Goal: Task Accomplishment & Management: Manage account settings

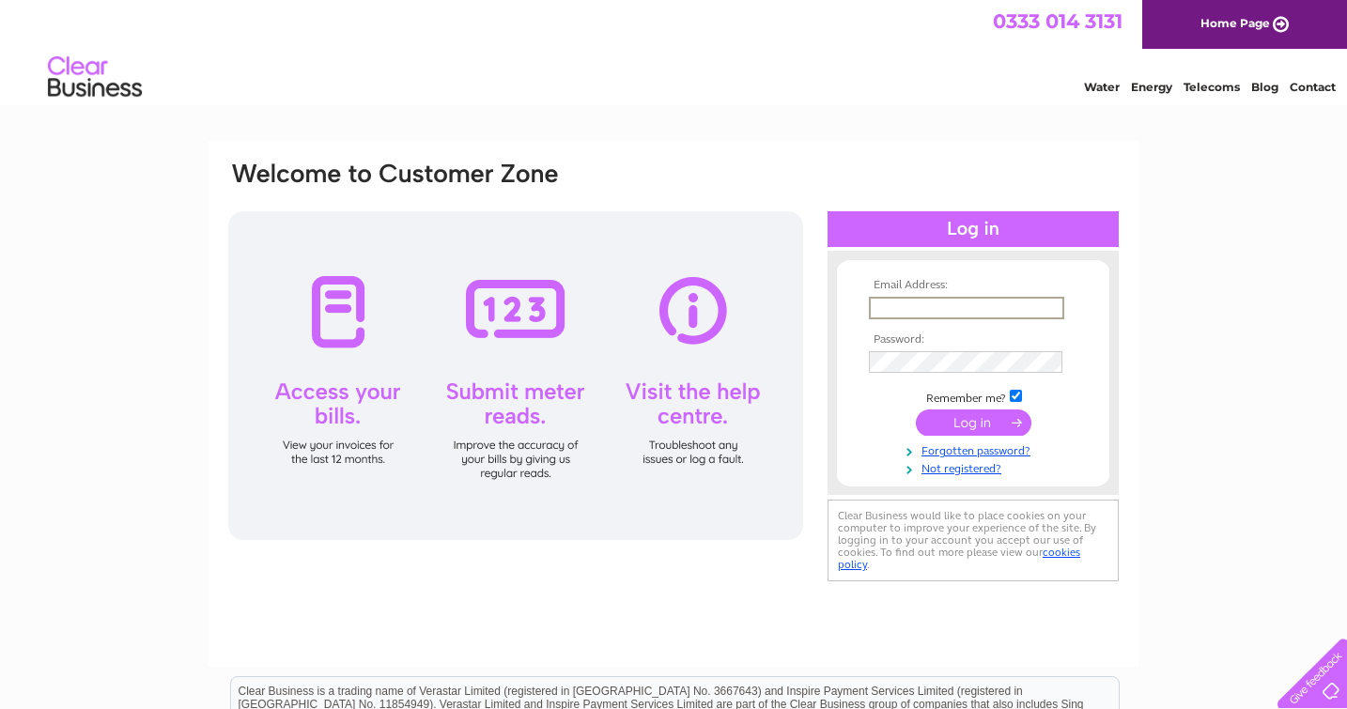
type input "mhairi.rogerson@provincialfloors.co.uk"
click at [973, 421] on input "submit" at bounding box center [974, 423] width 116 height 26
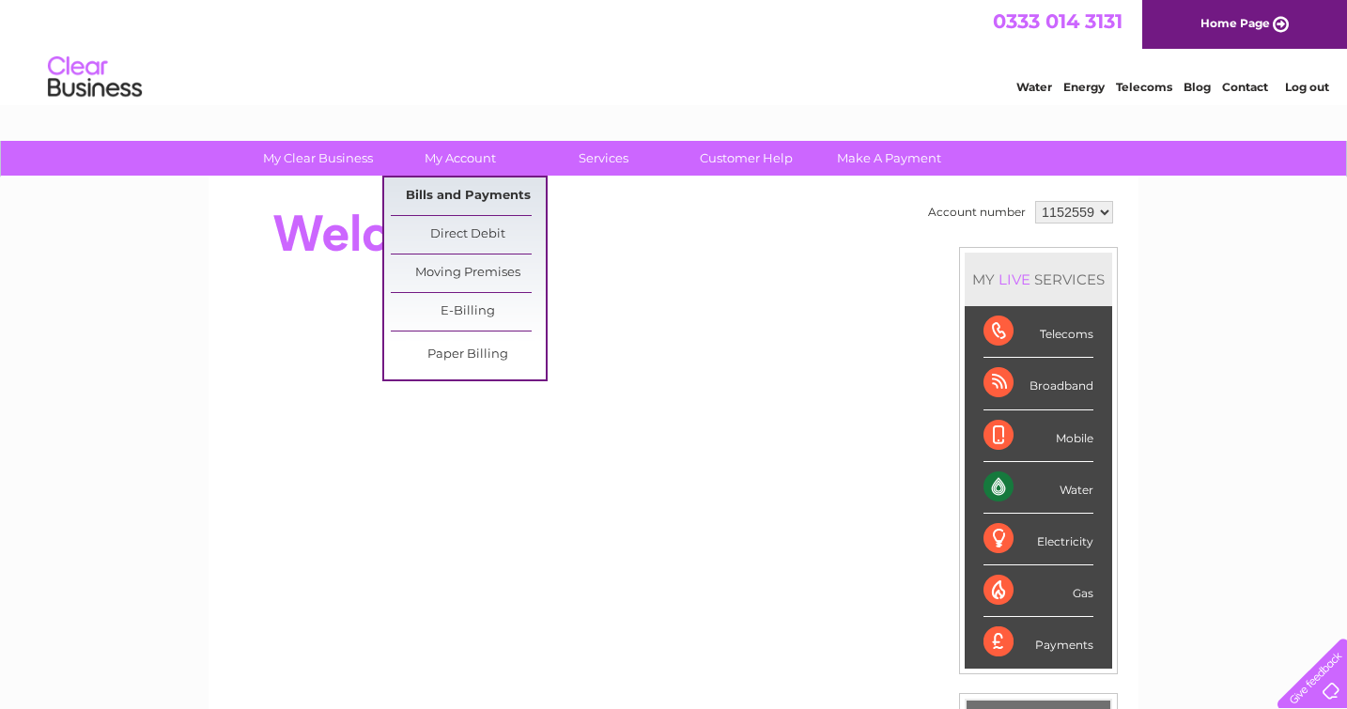
click at [440, 188] on link "Bills and Payments" at bounding box center [468, 197] width 155 height 38
click at [440, 193] on link "Bills and Payments" at bounding box center [468, 197] width 155 height 38
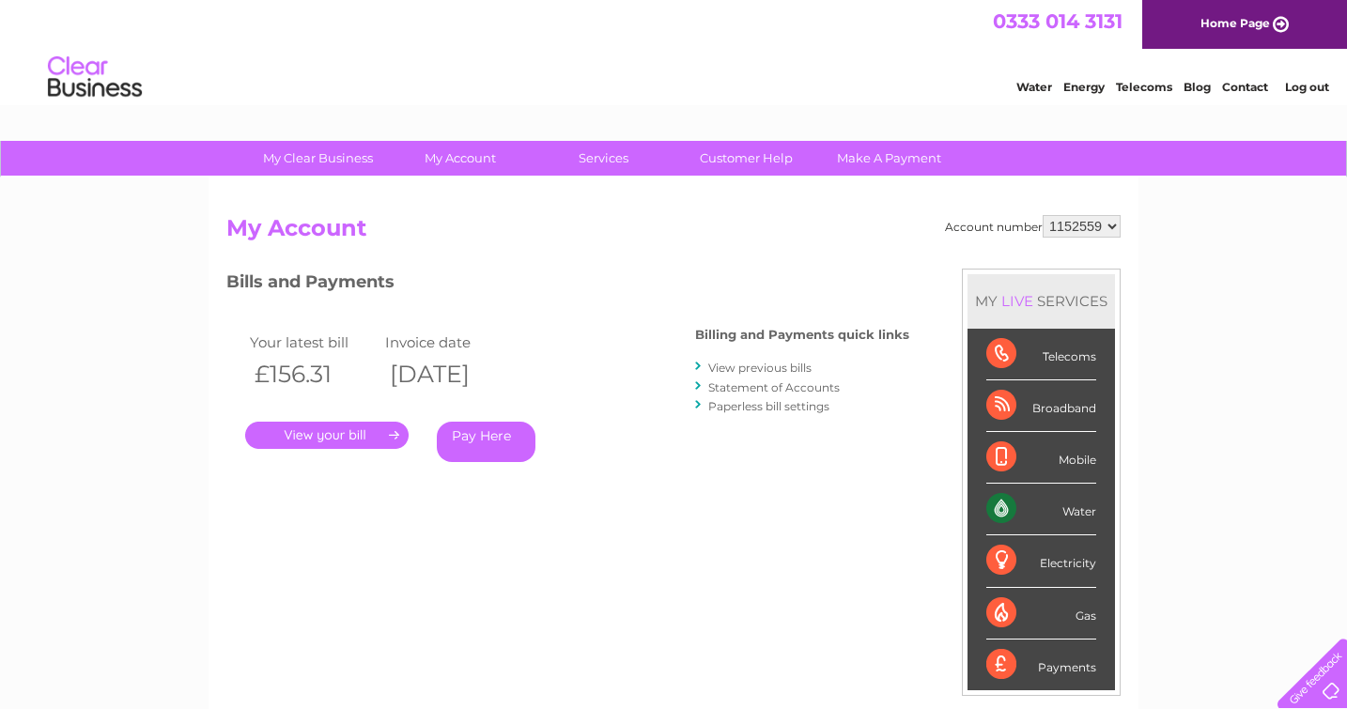
click at [335, 430] on link "." at bounding box center [327, 435] width 164 height 27
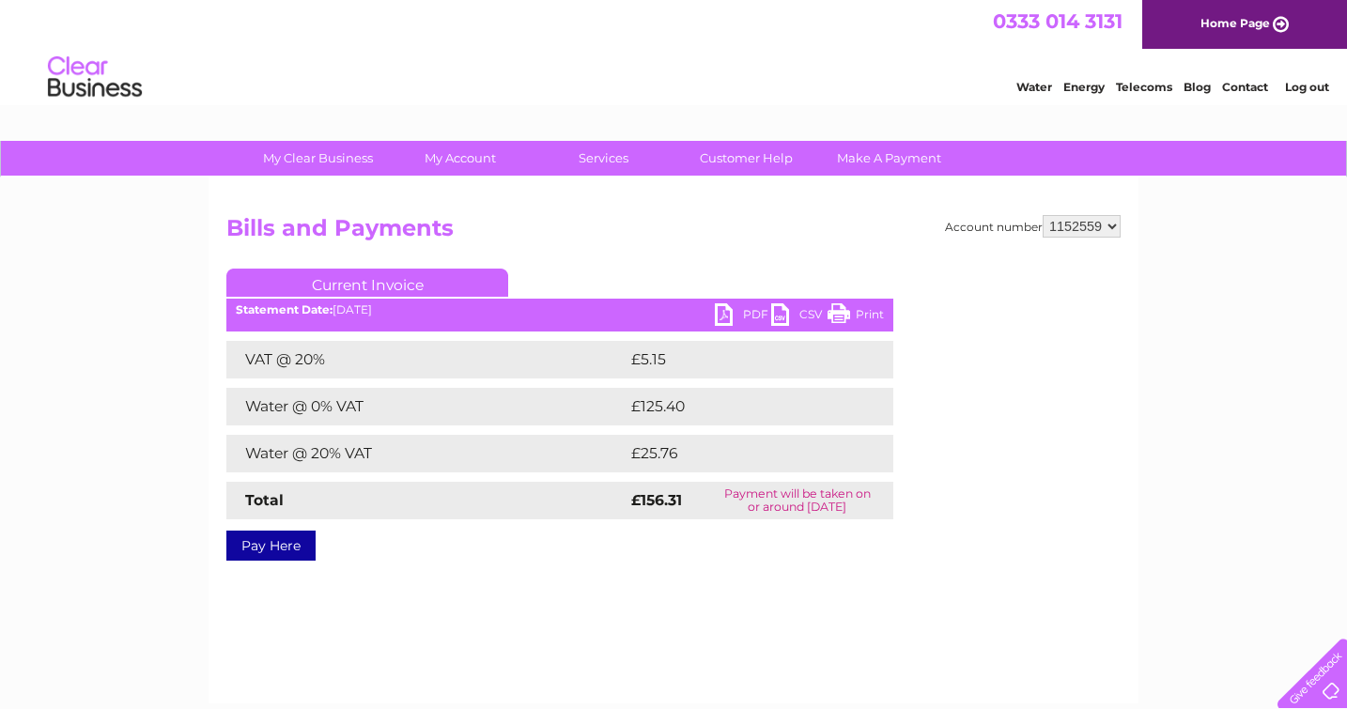
click at [741, 313] on link "PDF" at bounding box center [743, 317] width 56 height 27
click at [731, 313] on link "PDF" at bounding box center [743, 317] width 56 height 27
